Goal: Task Accomplishment & Management: Manage account settings

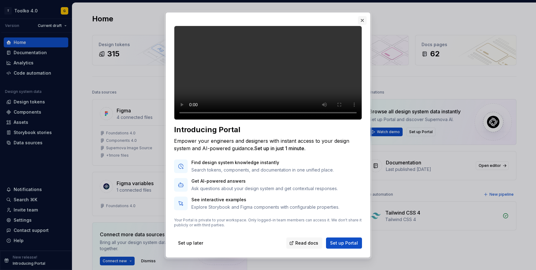
click at [362, 21] on button "button" at bounding box center [362, 20] width 9 height 9
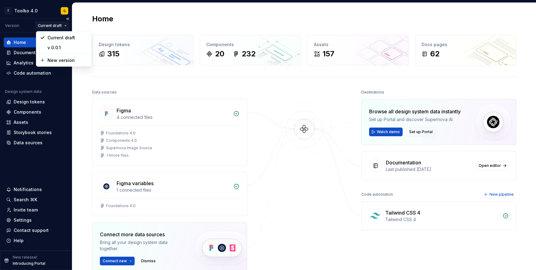
click at [57, 24] on html "T Toolko 4.0 G Version Current draft Home Documentation Analytics Code automati…" at bounding box center [268, 135] width 536 height 270
click at [31, 13] on html "T Toolko 4.0 G Version Current draft Home Documentation Analytics Code automati…" at bounding box center [268, 135] width 536 height 270
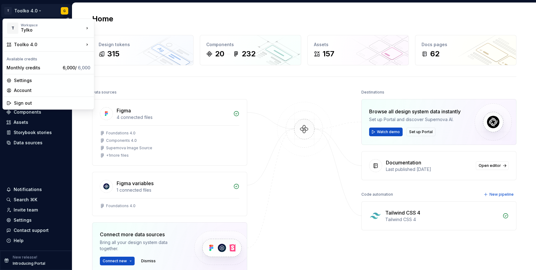
click at [66, 11] on html "T Toolko 4.0 G Version Current draft Home Documentation Analytics Code automati…" at bounding box center [268, 135] width 536 height 270
click at [28, 102] on div "Sign out" at bounding box center [52, 103] width 76 height 6
